Goal: Information Seeking & Learning: Learn about a topic

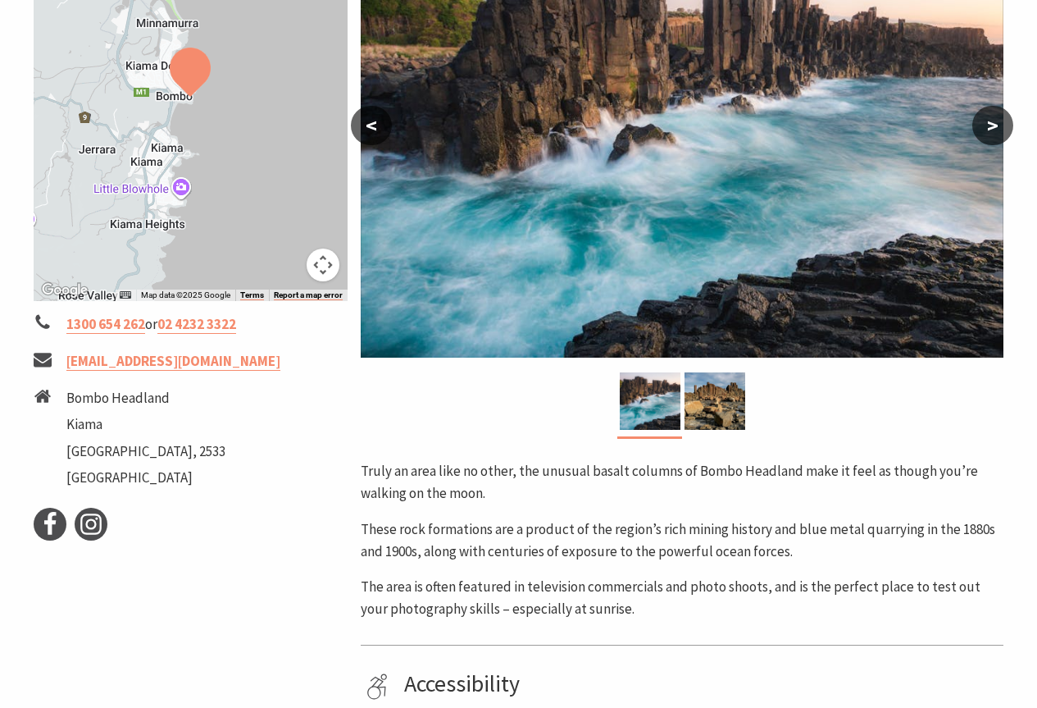
scroll to position [344, 0]
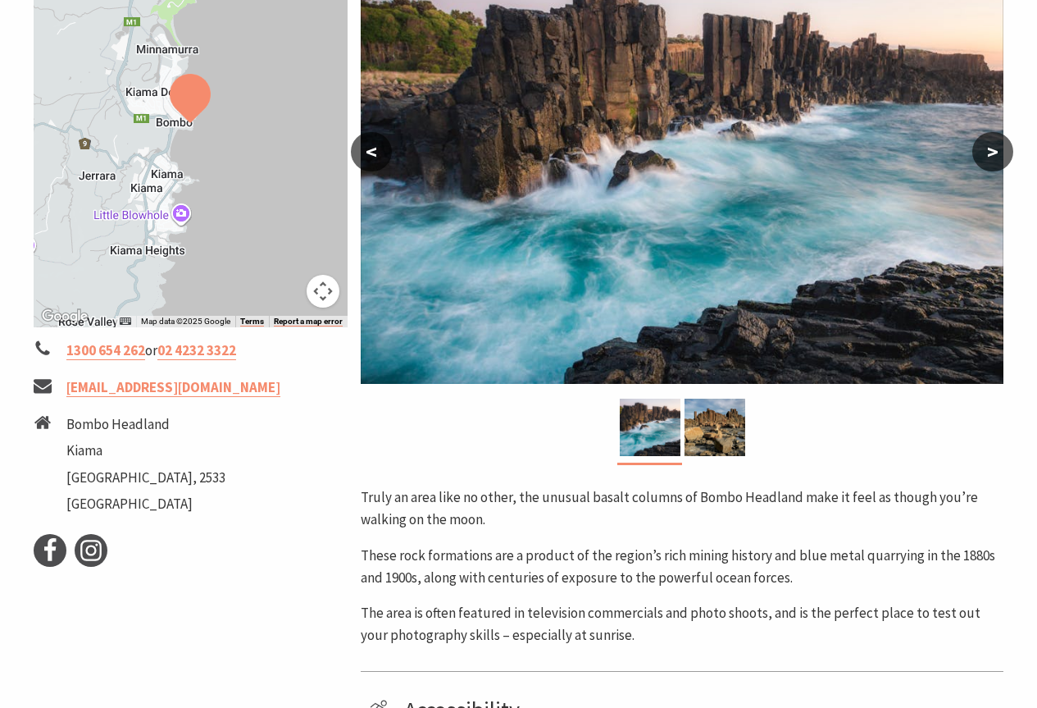
click at [996, 143] on button ">" at bounding box center [992, 151] width 41 height 39
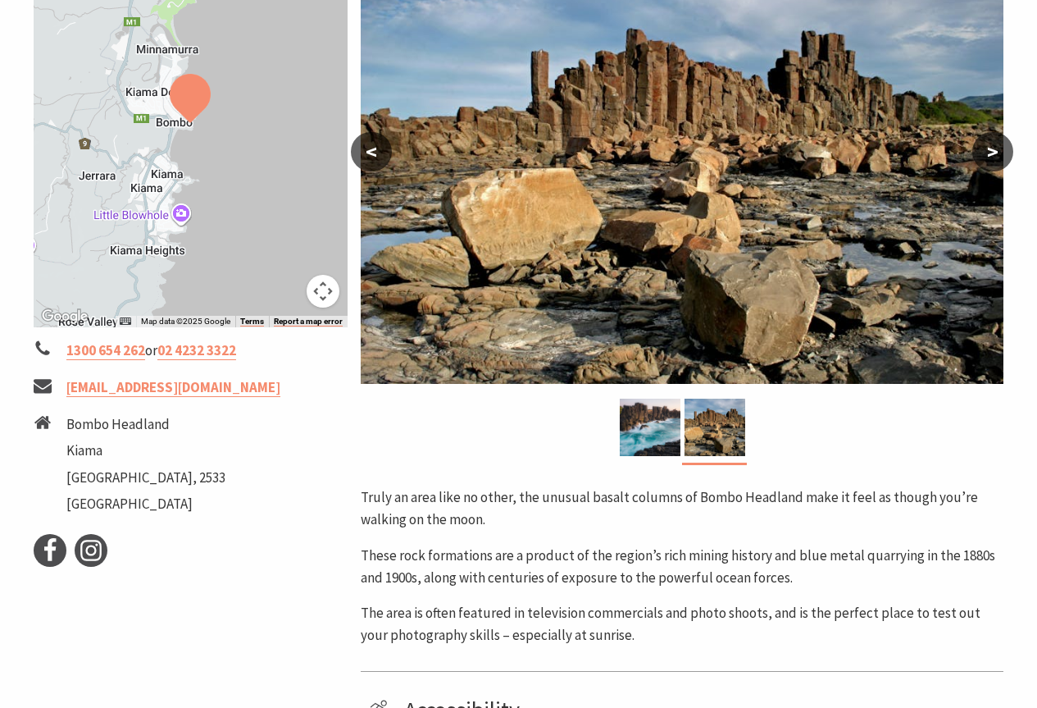
click at [1000, 138] on button ">" at bounding box center [992, 151] width 41 height 39
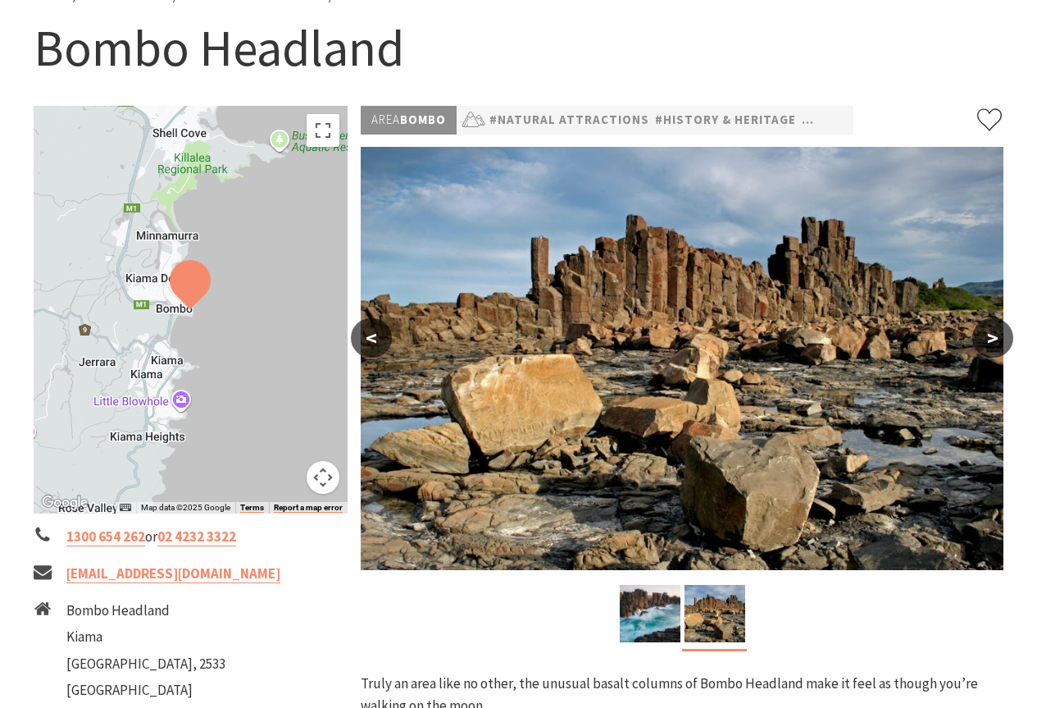
scroll to position [0, 0]
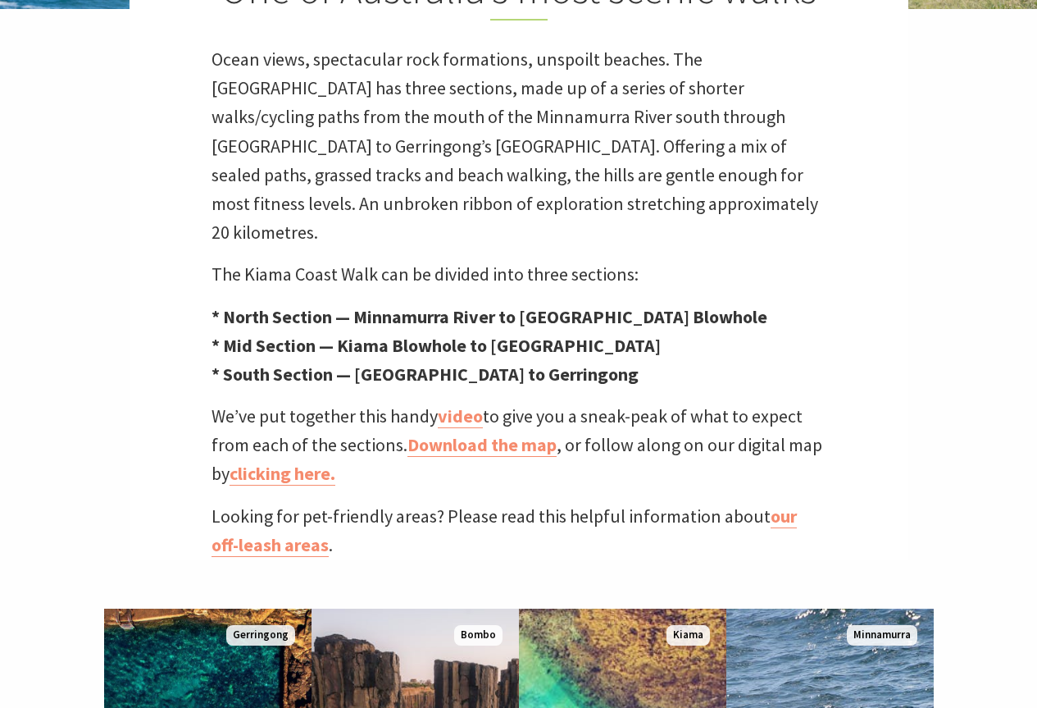
scroll to position [547, 0]
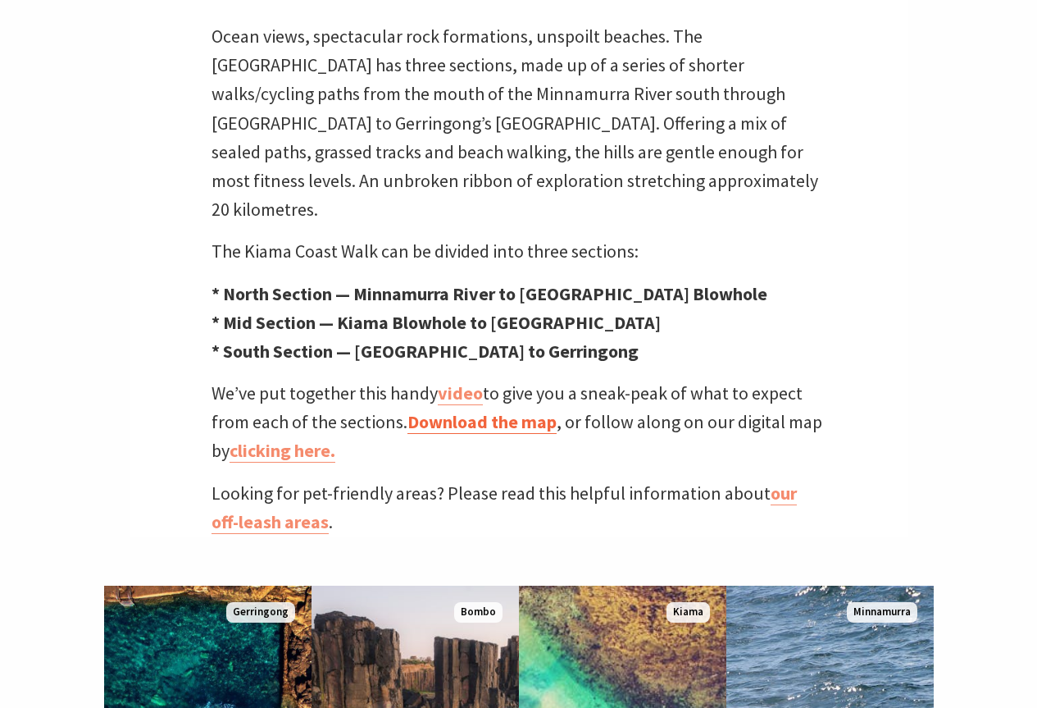
click at [488, 410] on link "Download the map" at bounding box center [481, 422] width 149 height 24
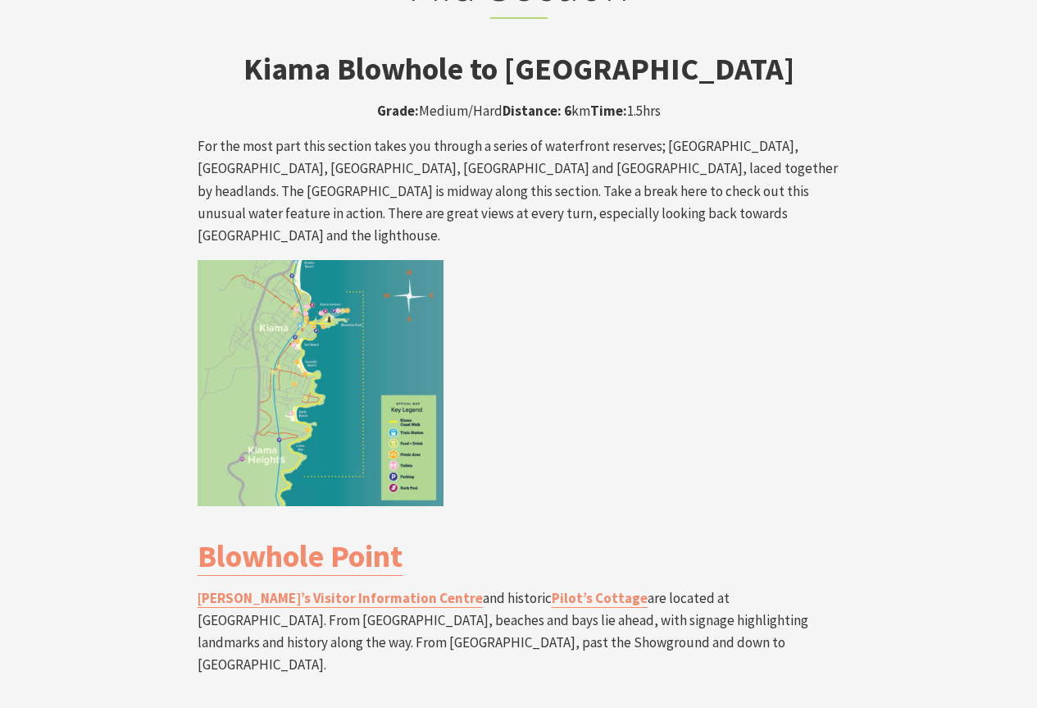
scroll to position [2842, 0]
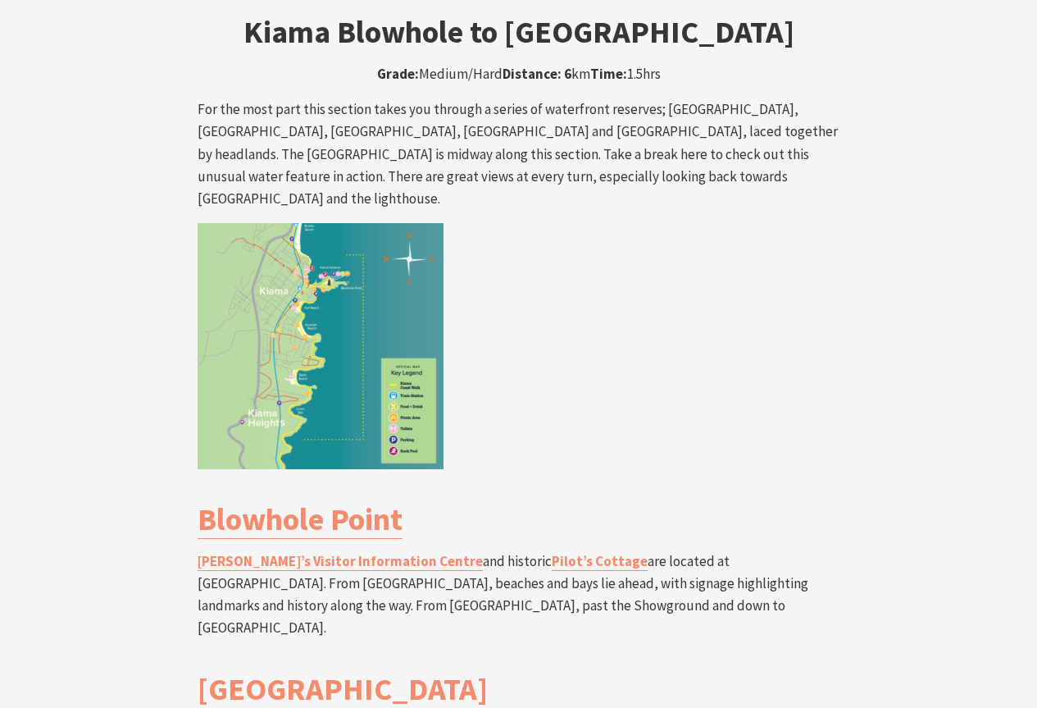
click at [300, 251] on img at bounding box center [321, 346] width 246 height 246
